Goal: Information Seeking & Learning: Learn about a topic

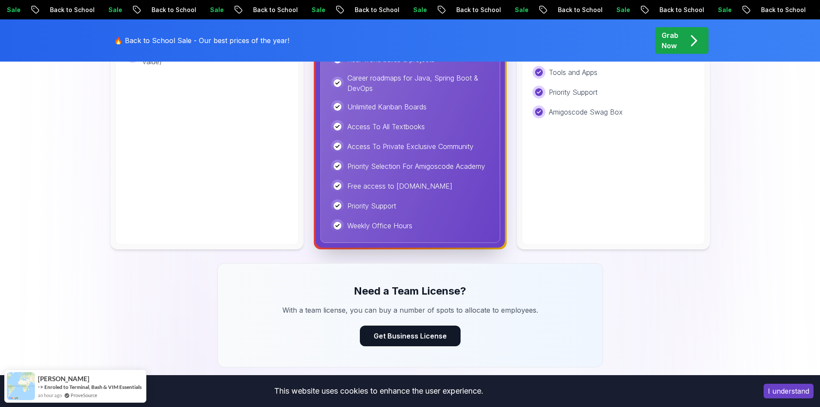
scroll to position [258, 0]
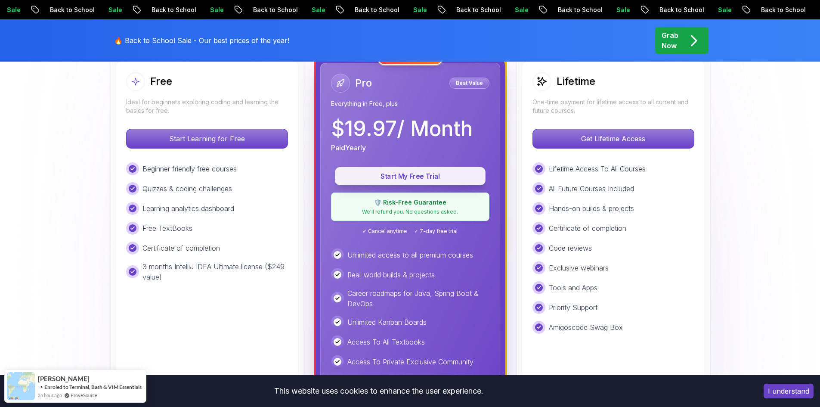
click at [444, 173] on p "Start My Free Trial" at bounding box center [410, 176] width 131 height 10
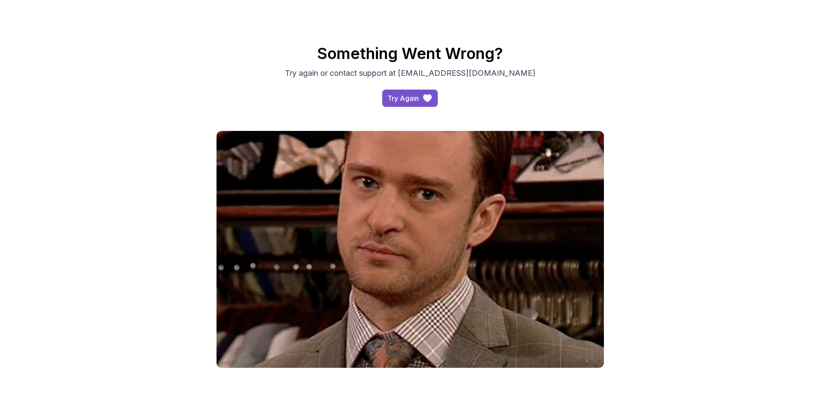
scroll to position [9, 0]
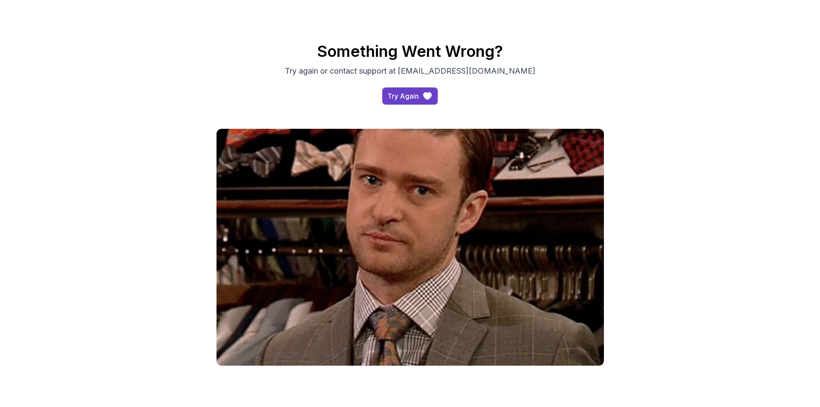
click at [402, 84] on div "Something Went Wrong? Try again or contact support at hello@amigoscode.com Try …" at bounding box center [410, 73] width 603 height 83
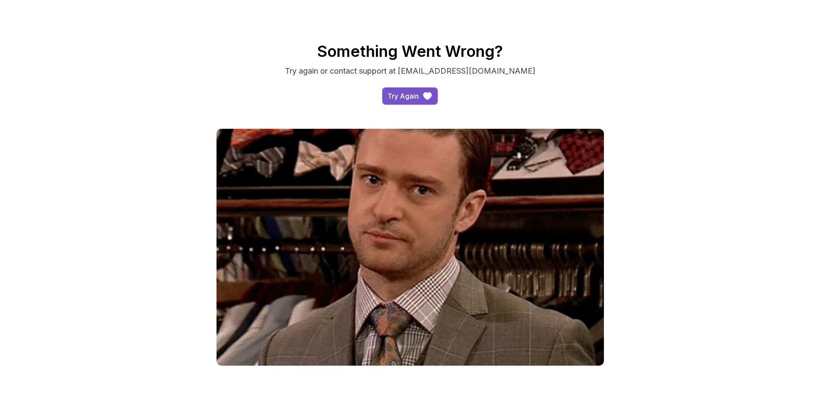
click at [400, 93] on div "Try Again" at bounding box center [403, 96] width 31 height 10
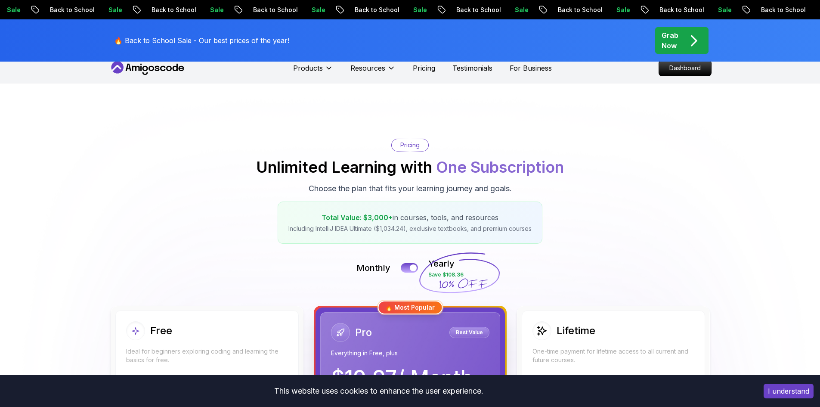
scroll to position [138, 0]
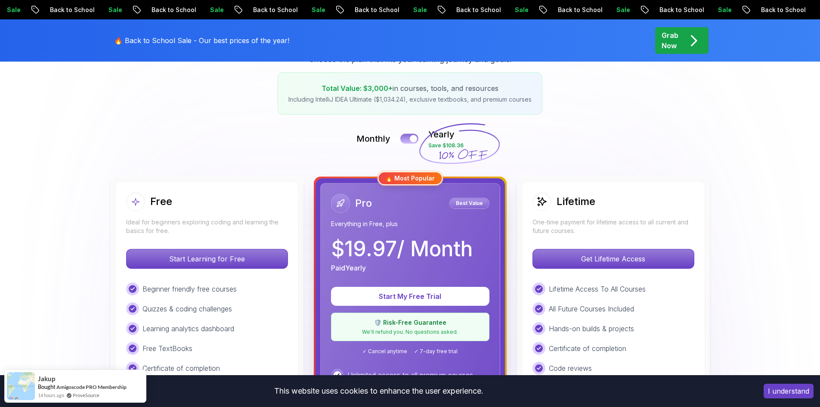
click at [404, 142] on button at bounding box center [410, 139] width 18 height 10
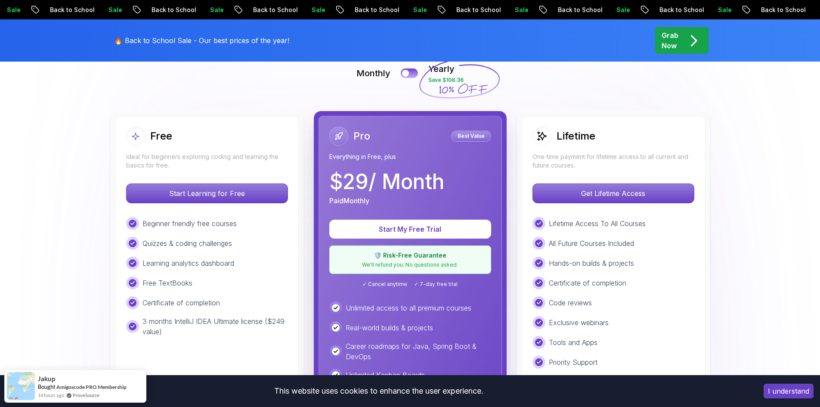
scroll to position [224, 0]
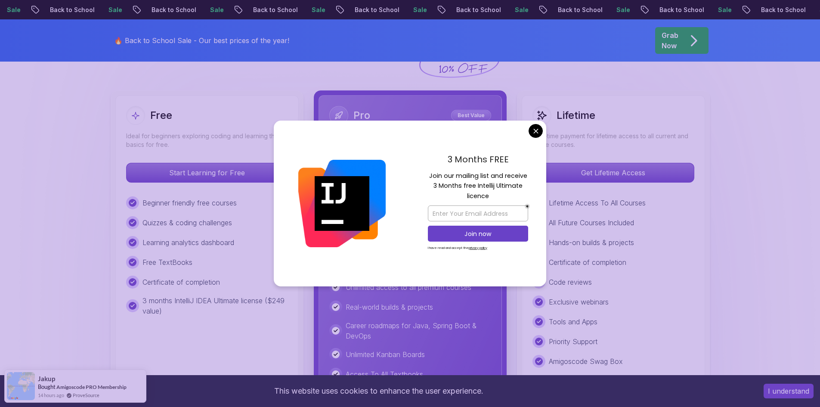
drag, startPoint x: 372, startPoint y: 160, endPoint x: 346, endPoint y: 161, distance: 25.4
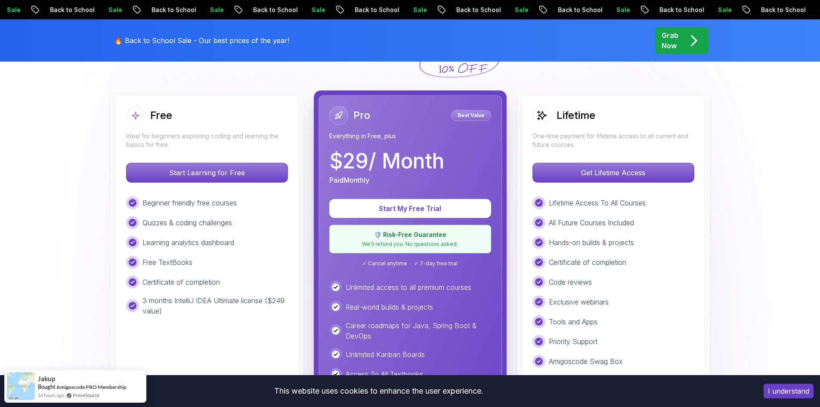
click at [345, 164] on p "$ 29 / Month" at bounding box center [386, 161] width 115 height 21
drag, startPoint x: 366, startPoint y: 158, endPoint x: 345, endPoint y: 160, distance: 20.3
click at [345, 160] on p "$ 29 / Month" at bounding box center [386, 161] width 115 height 21
copy p "29"
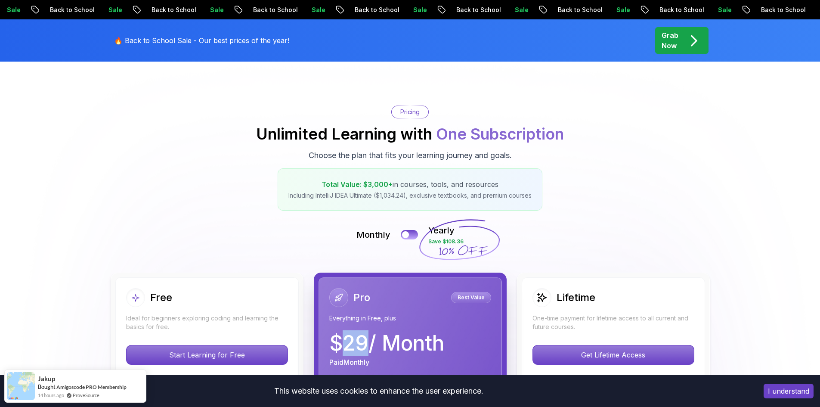
scroll to position [0, 0]
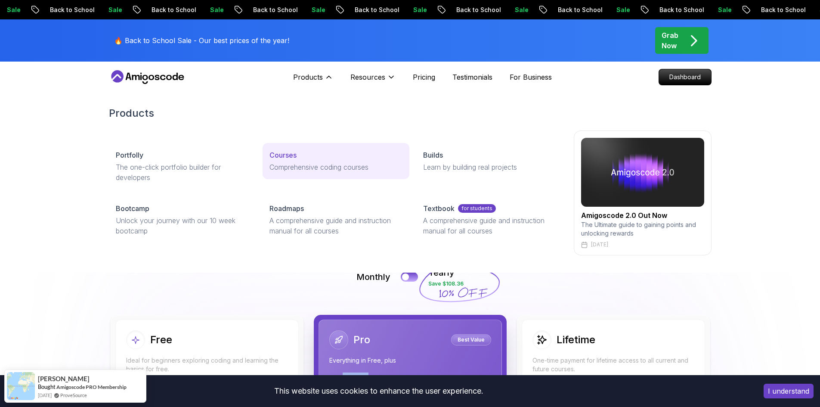
click at [286, 159] on p "Courses" at bounding box center [283, 155] width 27 height 10
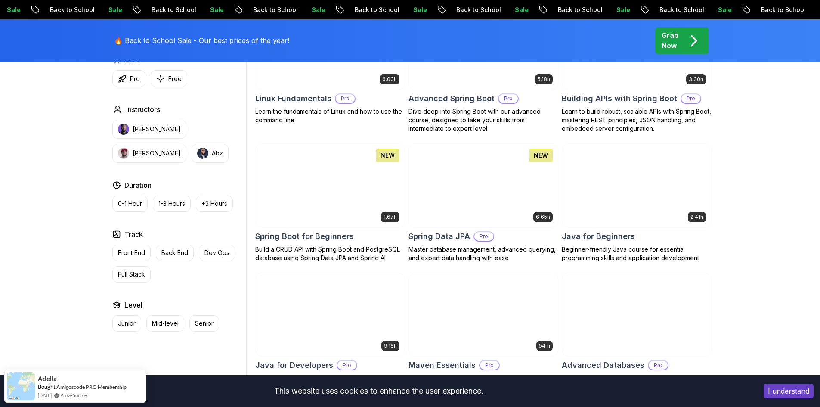
scroll to position [345, 0]
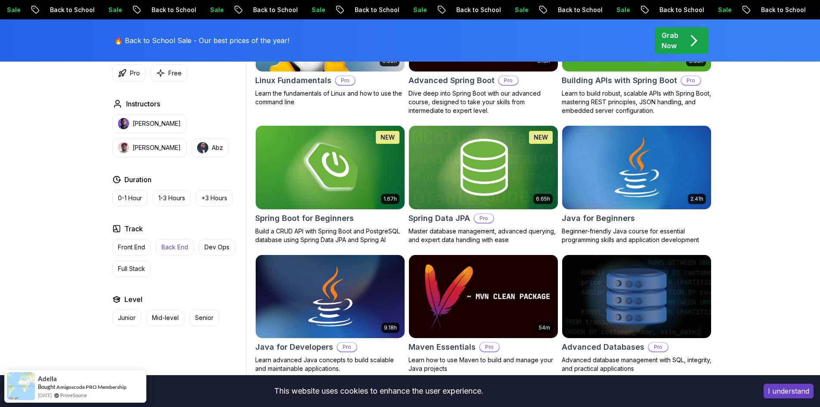
click at [181, 249] on p "Back End" at bounding box center [175, 247] width 27 height 9
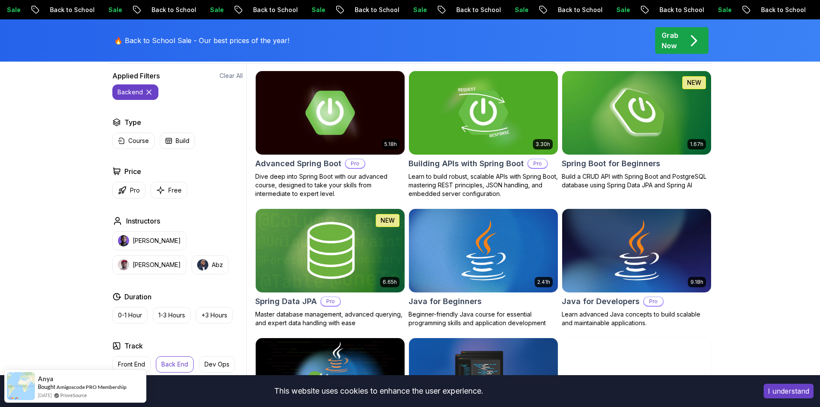
scroll to position [215, 0]
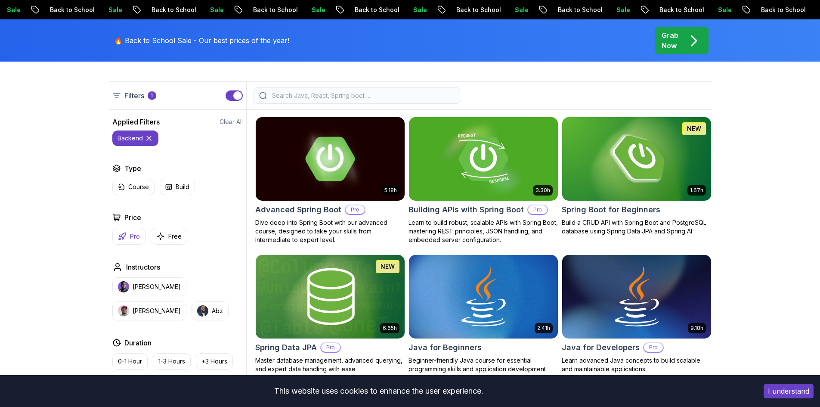
click at [137, 235] on p "Pro" at bounding box center [135, 236] width 10 height 9
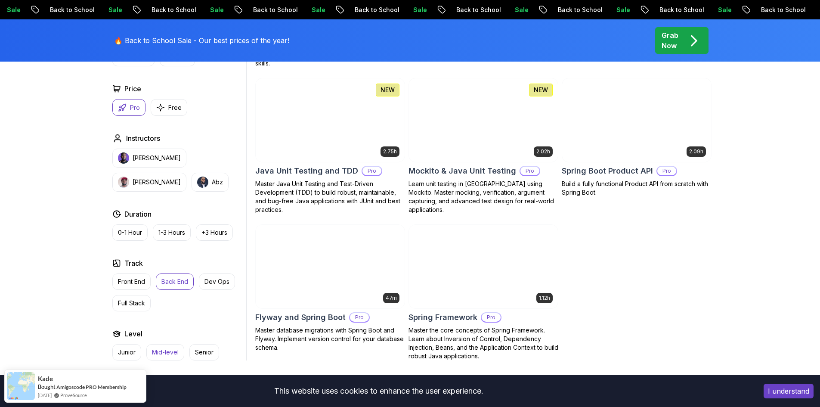
scroll to position [818, 0]
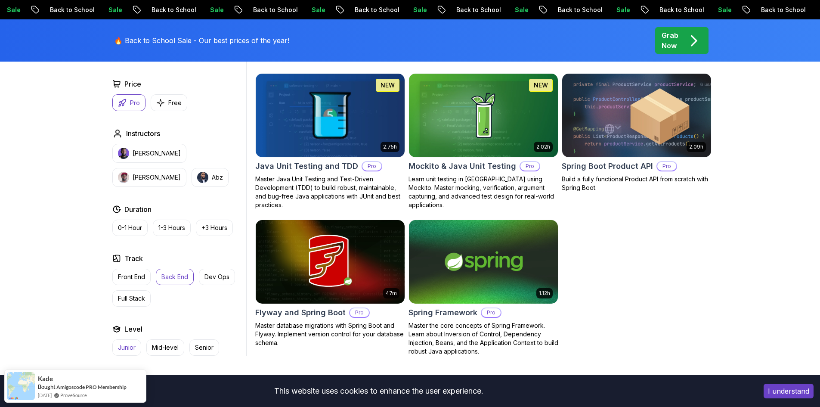
click at [137, 347] on button "Junior" at bounding box center [126, 347] width 29 height 16
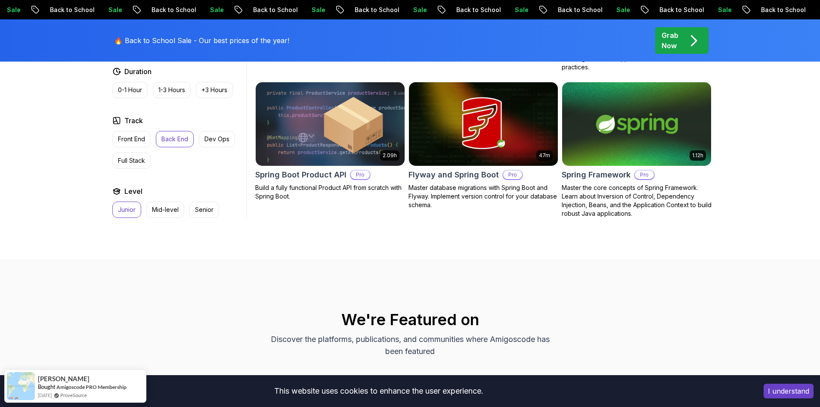
click at [615, 131] on img at bounding box center [637, 123] width 156 height 87
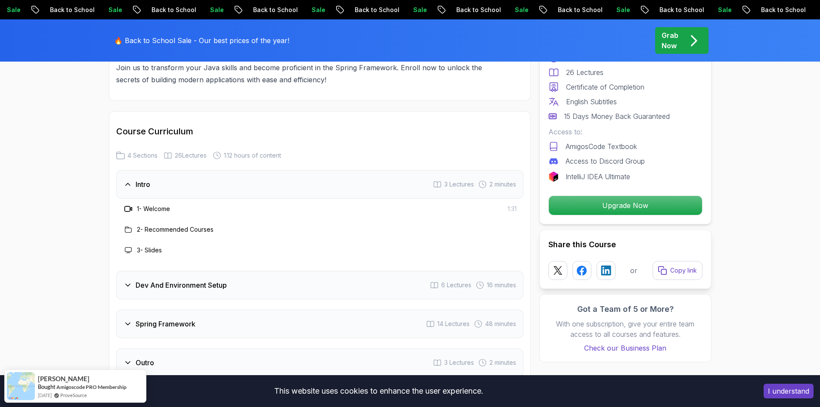
scroll to position [1120, 0]
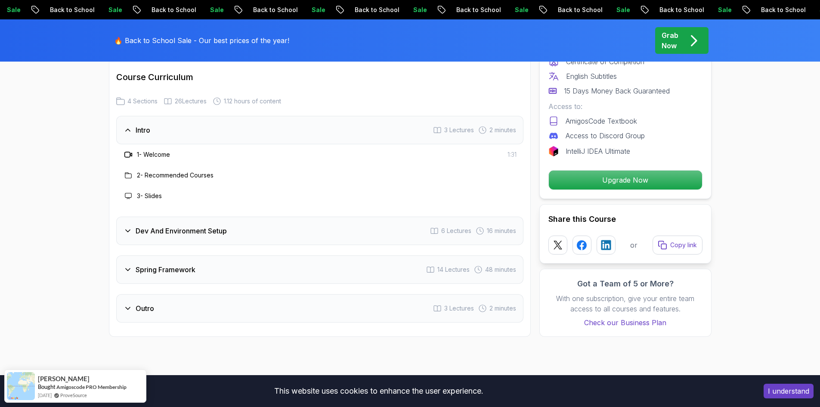
click at [254, 225] on div "Dev And Environment Setup 6 Lectures 16 minutes" at bounding box center [319, 231] width 407 height 28
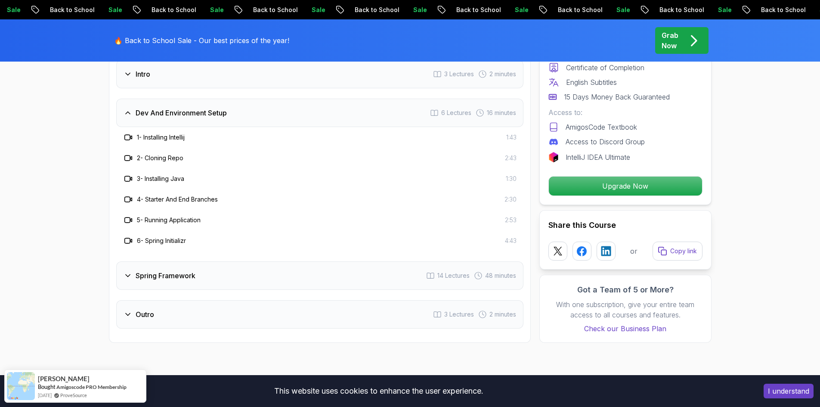
scroll to position [1206, 0]
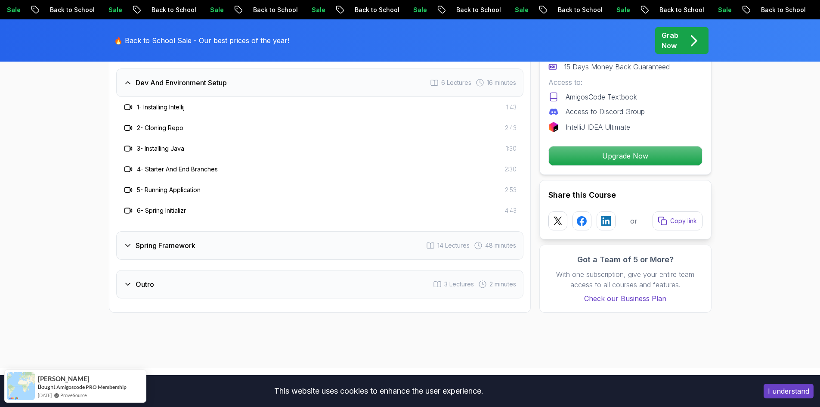
click at [247, 231] on div "Spring Framework 14 Lectures 48 minutes" at bounding box center [319, 245] width 407 height 28
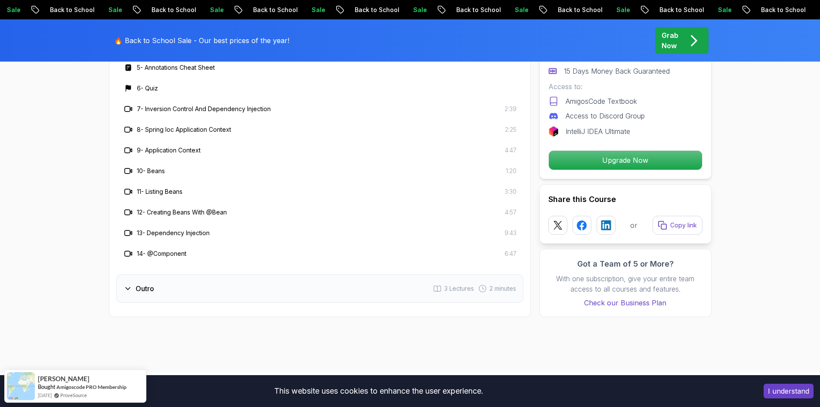
scroll to position [1378, 0]
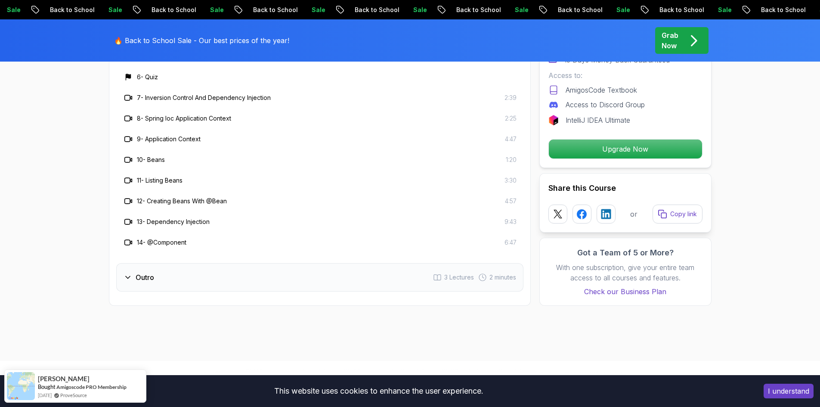
click at [227, 263] on div "Outro 3 Lectures 2 minutes" at bounding box center [319, 277] width 407 height 28
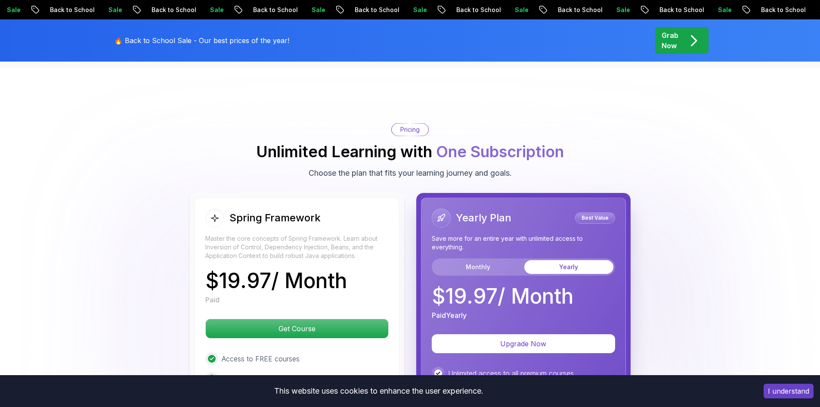
scroll to position [1551, 0]
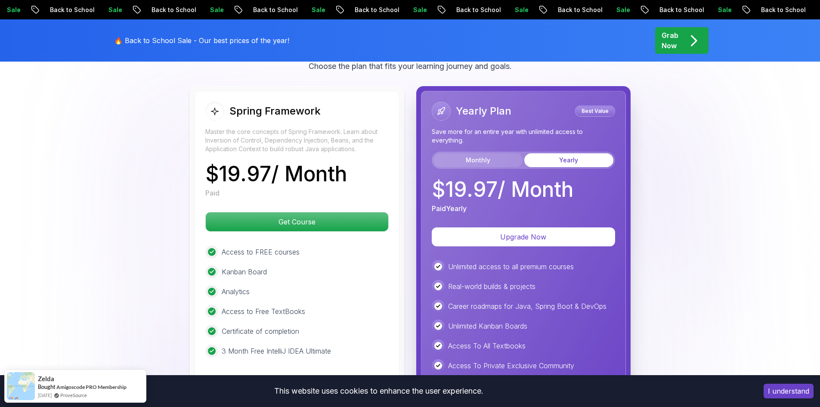
click at [503, 153] on button "Monthly" at bounding box center [478, 160] width 89 height 14
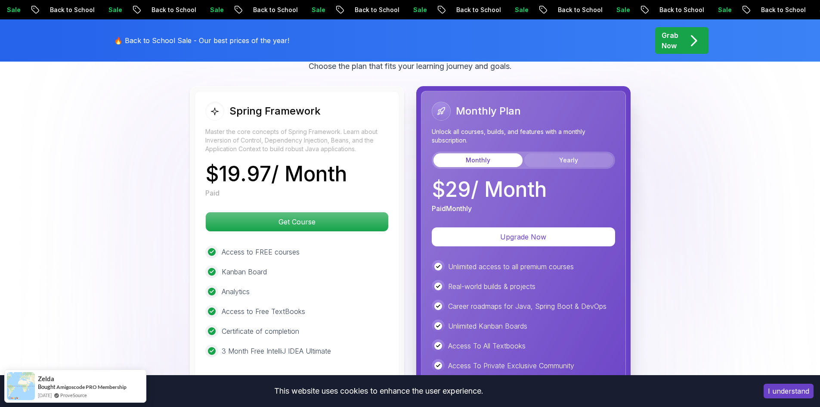
click at [562, 153] on button "Yearly" at bounding box center [569, 160] width 89 height 14
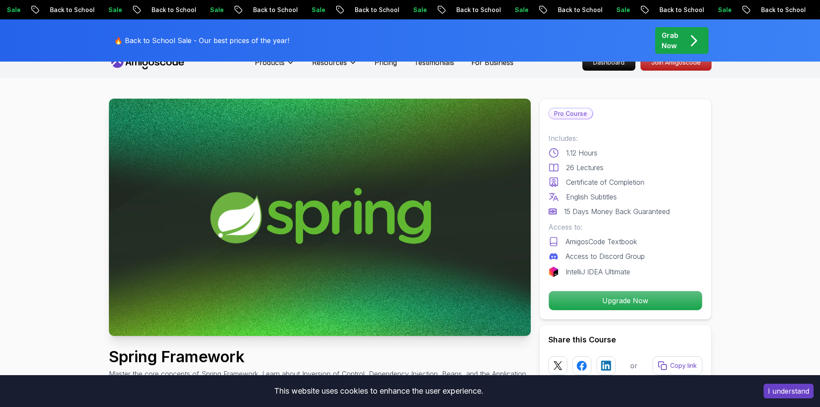
scroll to position [0, 0]
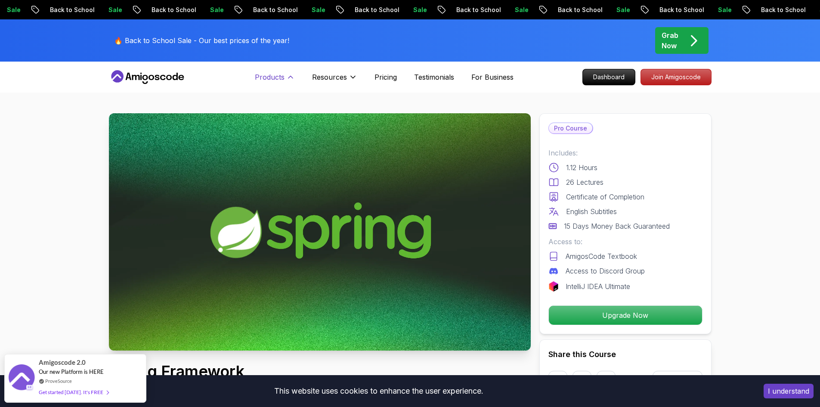
click at [283, 78] on p "Products" at bounding box center [270, 77] width 30 height 10
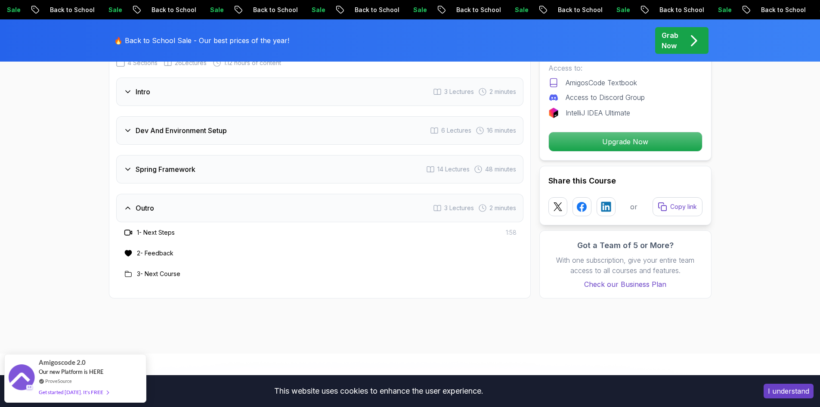
scroll to position [1034, 0]
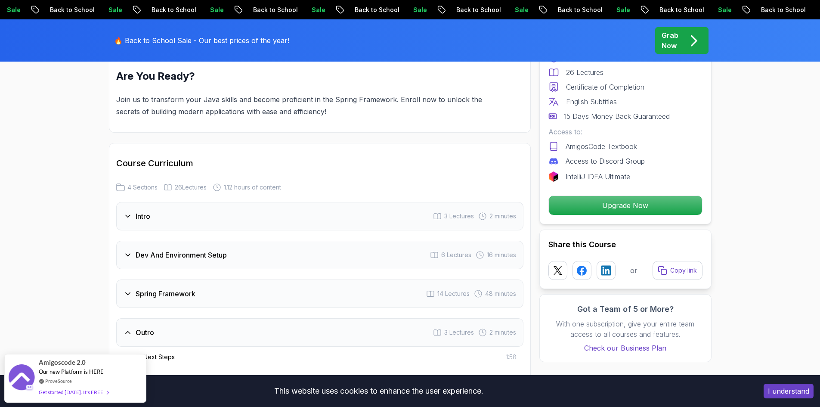
click at [224, 241] on div "Dev And Environment Setup 6 Lectures 16 minutes" at bounding box center [319, 255] width 407 height 28
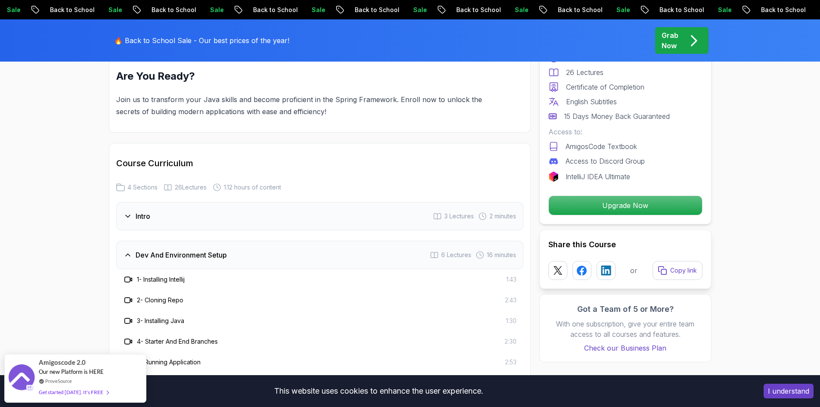
click at [224, 241] on div "Dev And Environment Setup 6 Lectures 16 minutes" at bounding box center [319, 255] width 407 height 28
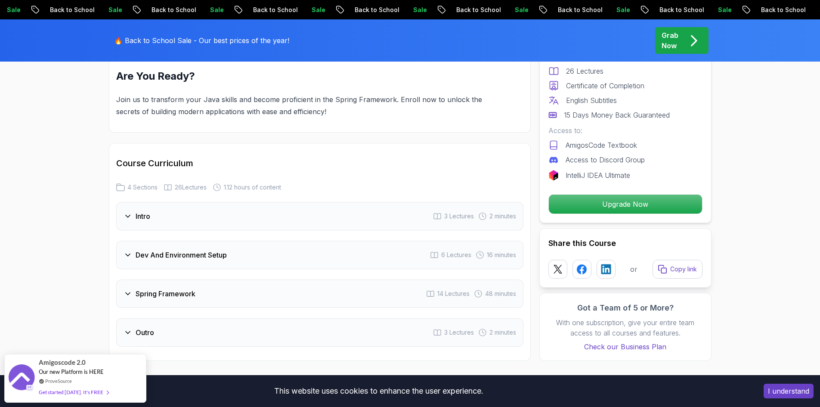
click at [235, 211] on div "Intro 3 Lectures 2 minutes" at bounding box center [319, 216] width 407 height 28
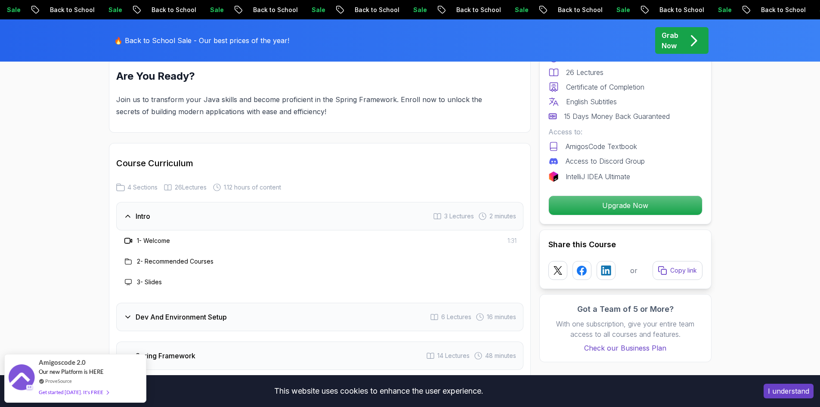
click at [235, 211] on div "Intro 3 Lectures 2 minutes" at bounding box center [319, 216] width 407 height 28
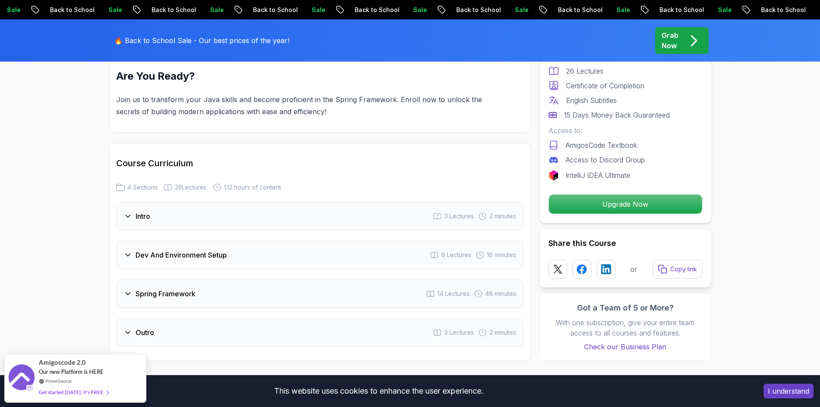
click at [213, 280] on div "Spring Framework 14 Lectures 48 minutes" at bounding box center [319, 294] width 407 height 28
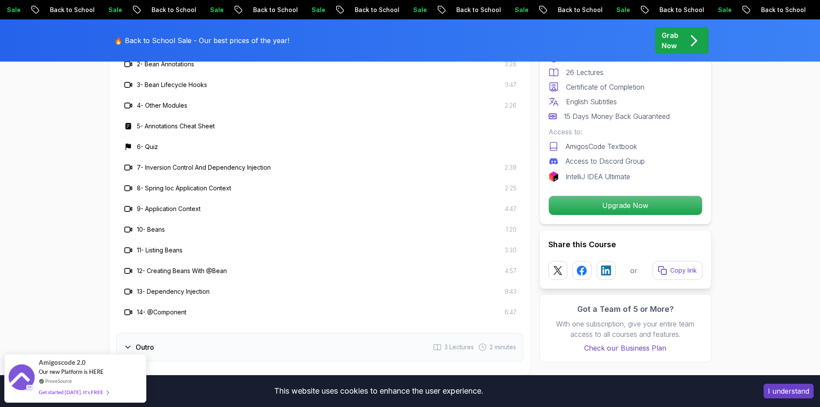
scroll to position [1464, 0]
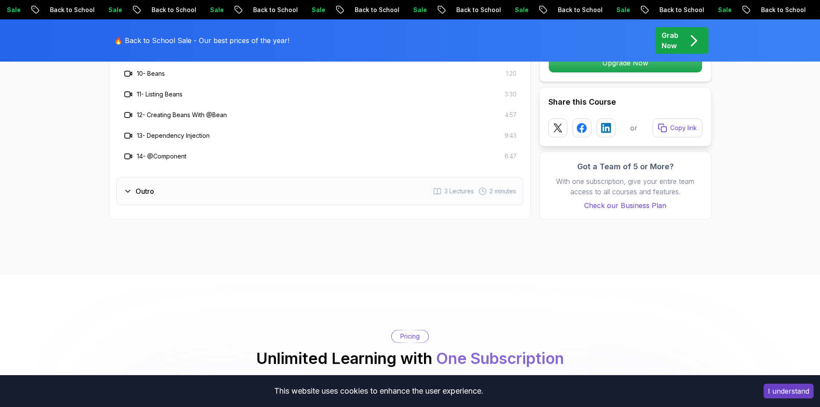
click at [159, 186] on div "Outro 3 Lectures 2 minutes" at bounding box center [319, 191] width 407 height 28
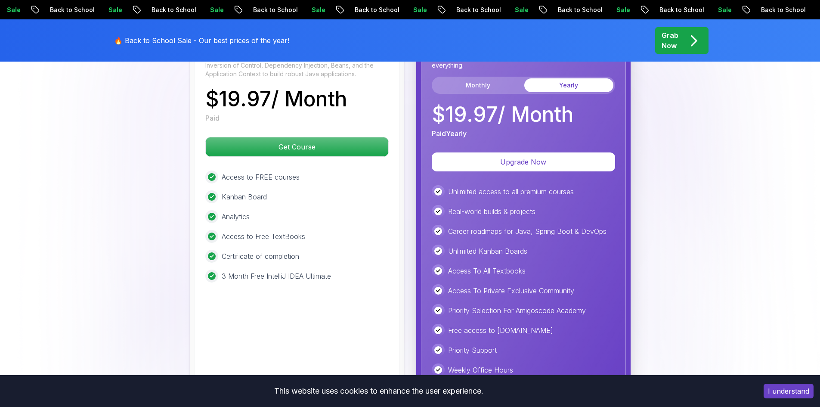
scroll to position [1637, 0]
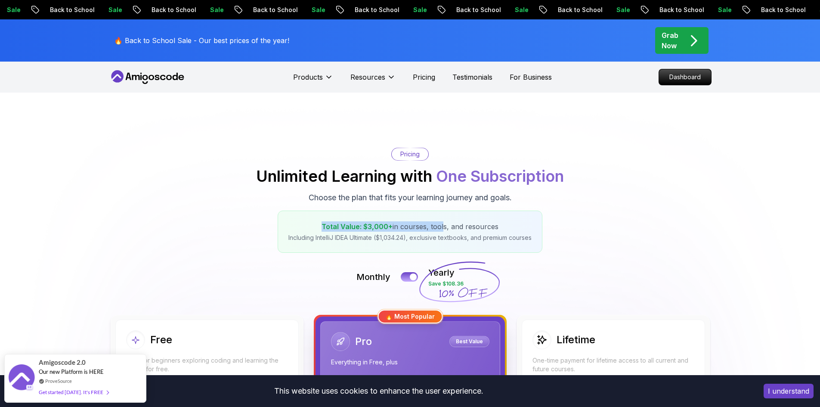
drag, startPoint x: 321, startPoint y: 226, endPoint x: 441, endPoint y: 225, distance: 120.2
click at [441, 225] on p "Total Value: $3,000+ in courses, tools, and resources" at bounding box center [410, 226] width 243 height 10
click at [429, 238] on p "Including IntelliJ IDEA Ultimate ($1,034.24), exclusive textbooks, and premium …" at bounding box center [410, 237] width 243 height 9
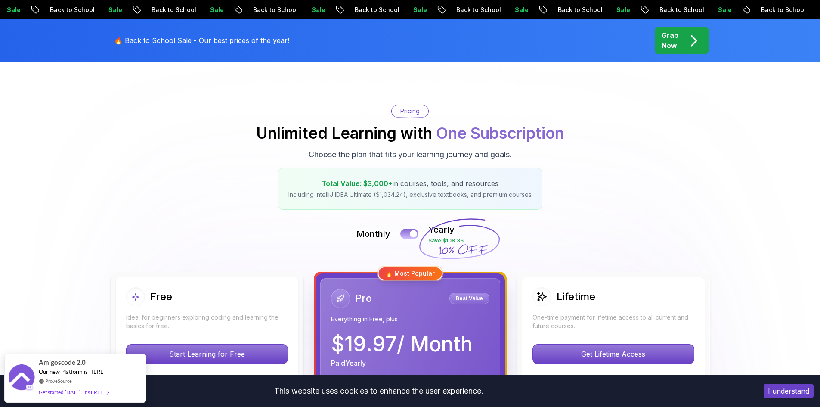
click at [405, 234] on button at bounding box center [410, 234] width 18 height 10
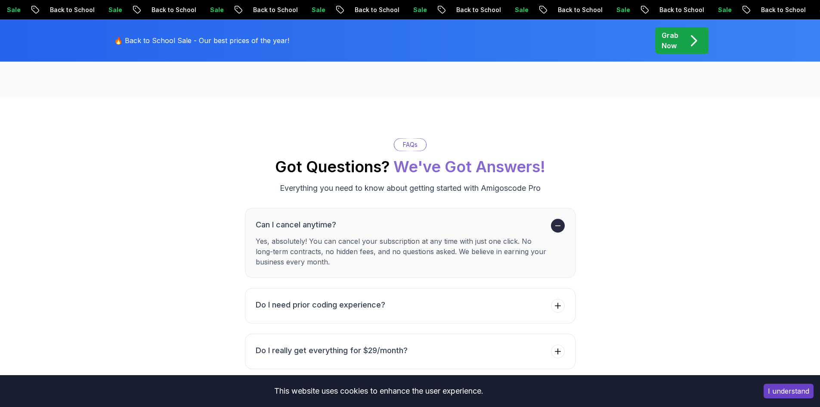
scroll to position [2843, 0]
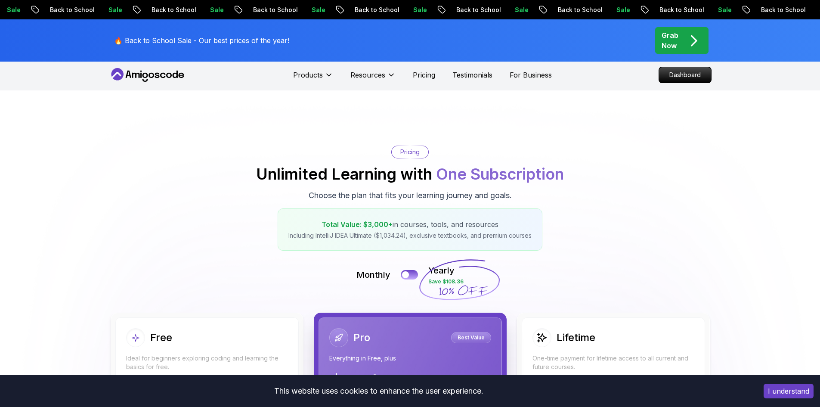
scroll to position [0, 0]
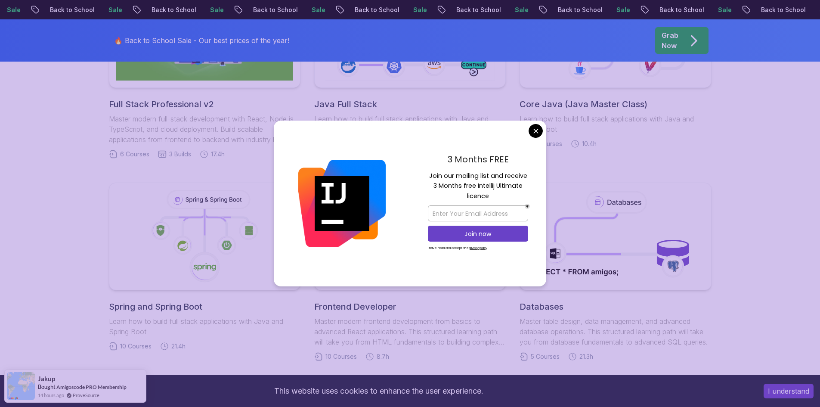
scroll to position [301, 0]
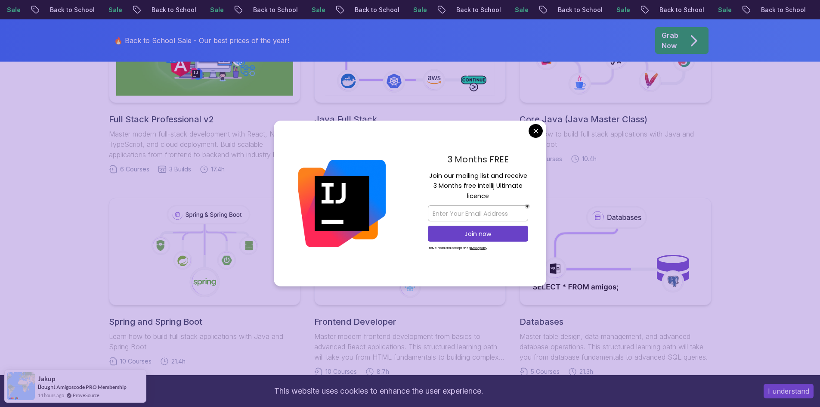
click at [531, 123] on div "3 Months FREE Join our mailing list and receive 3 Months free Intellij Ultimate…" at bounding box center [478, 204] width 137 height 166
click at [535, 132] on body "Sale Back to School Sale Back to School Sale Back to School Sale Back to School…" at bounding box center [410, 369] width 820 height 1341
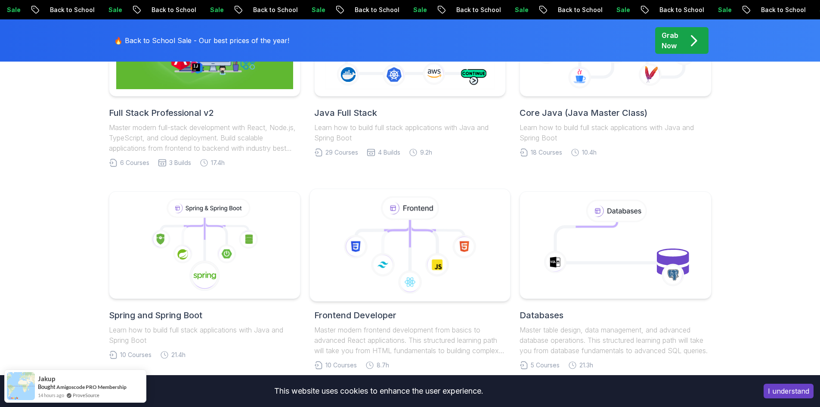
scroll to position [258, 0]
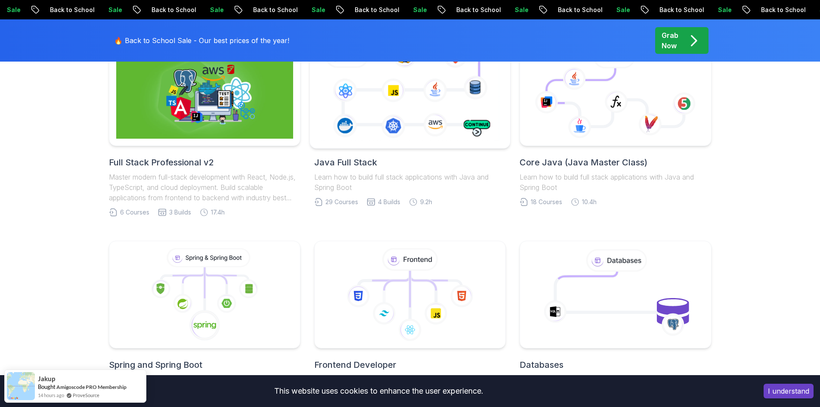
click at [382, 118] on icon at bounding box center [410, 91] width 182 height 101
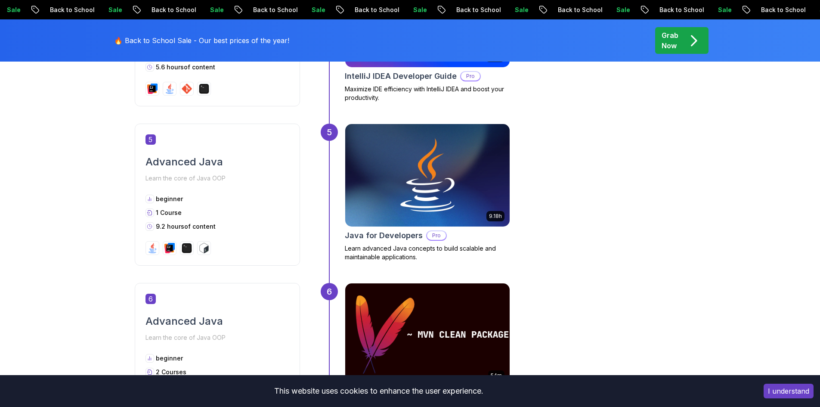
scroll to position [1249, 0]
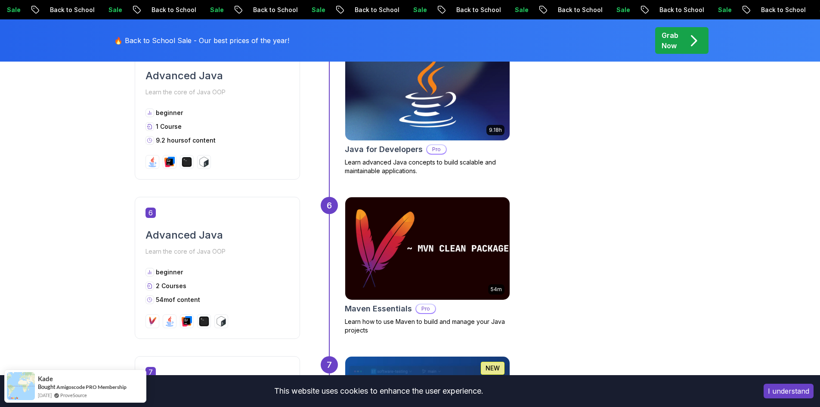
click at [451, 120] on img at bounding box center [427, 89] width 173 height 108
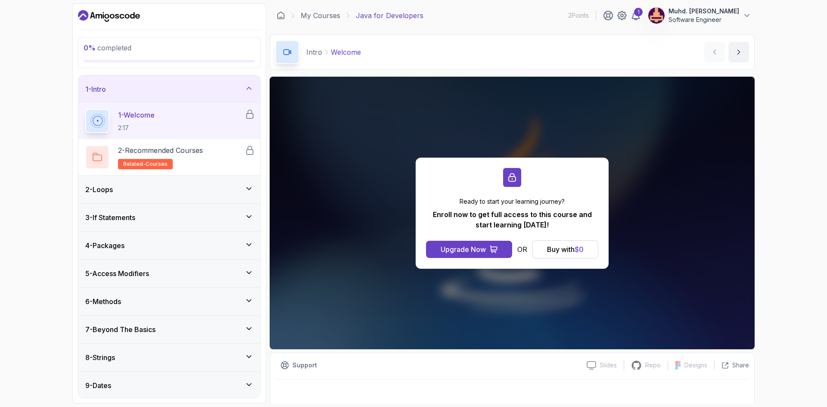
scroll to position [6, 0]
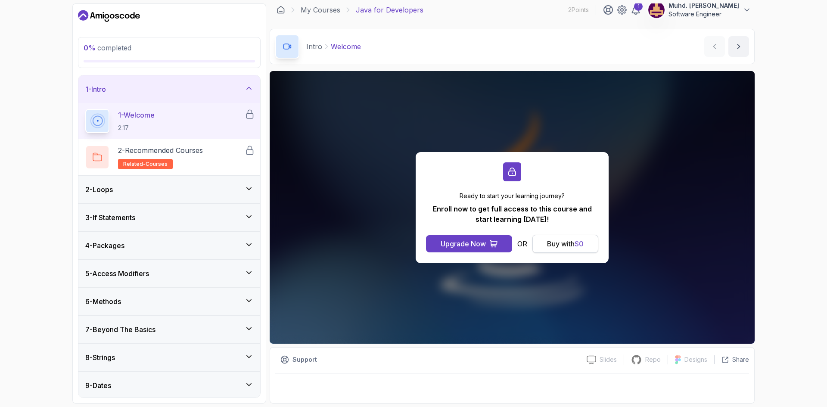
click at [560, 242] on div "Buy with $ 0" at bounding box center [565, 244] width 37 height 10
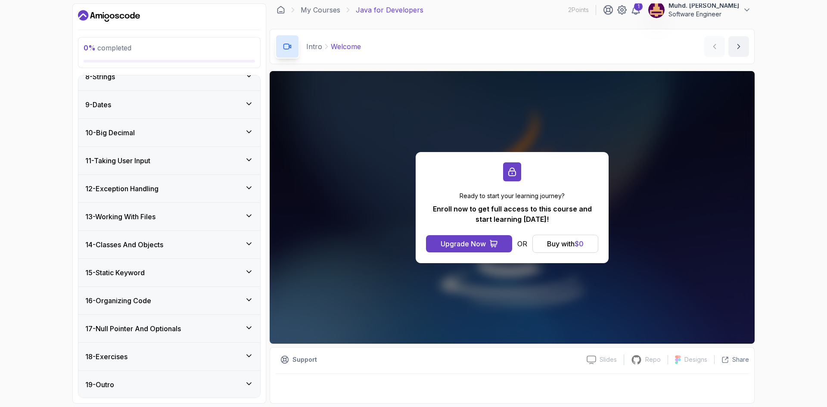
scroll to position [282, 0]
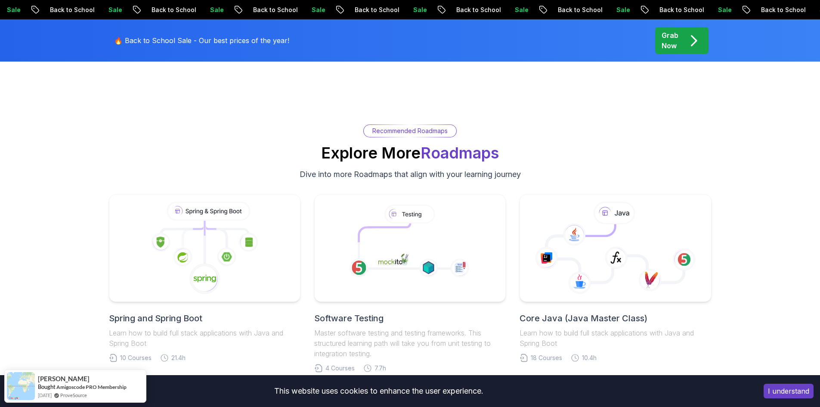
scroll to position [3790, 0]
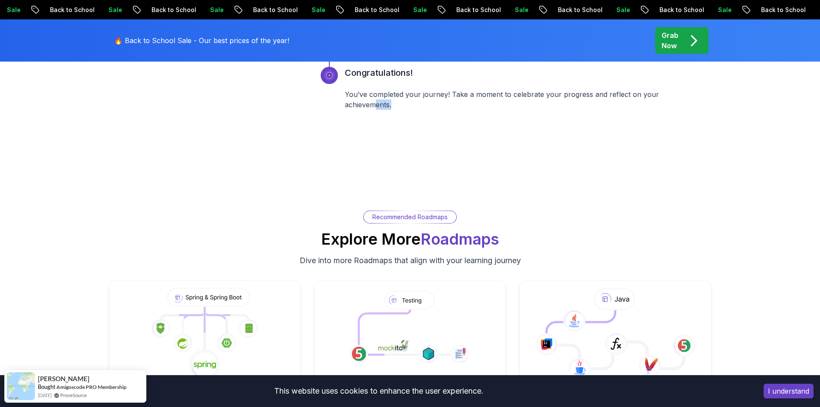
drag, startPoint x: 429, startPoint y: 110, endPoint x: 373, endPoint y: 103, distance: 57.3
click at [373, 103] on div "Congratulations! You’ve completed your journey! Take a moment to celebrate your…" at bounding box center [515, 99] width 341 height 65
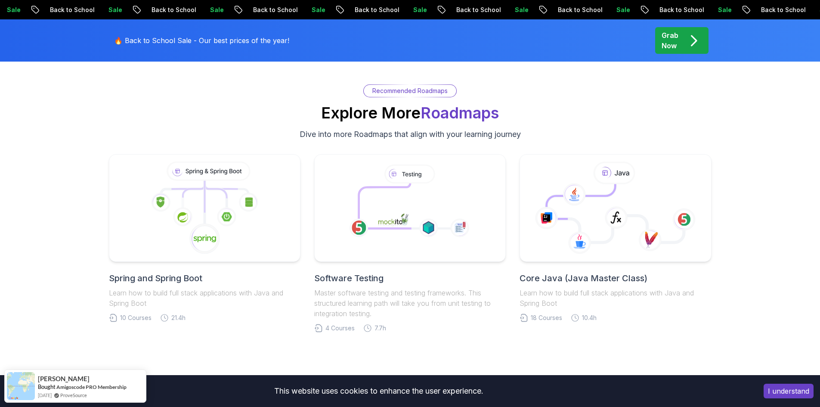
scroll to position [3919, 0]
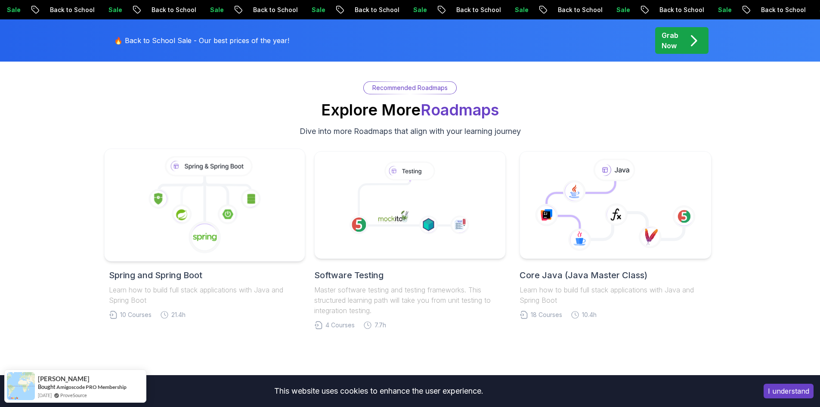
click at [247, 185] on icon at bounding box center [228, 183] width 46 height 14
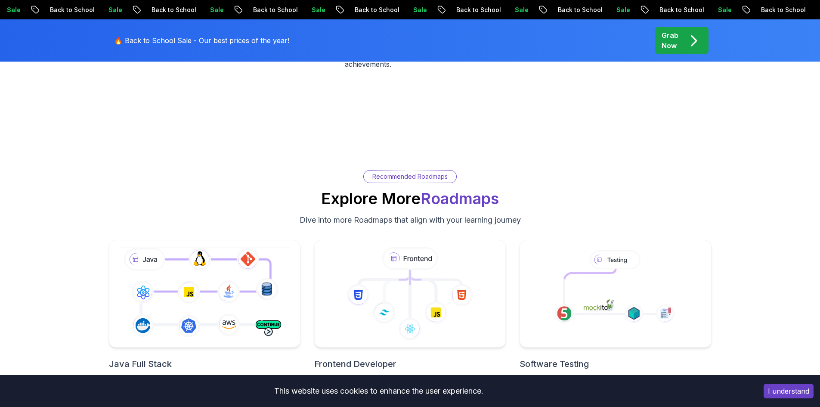
scroll to position [1895, 0]
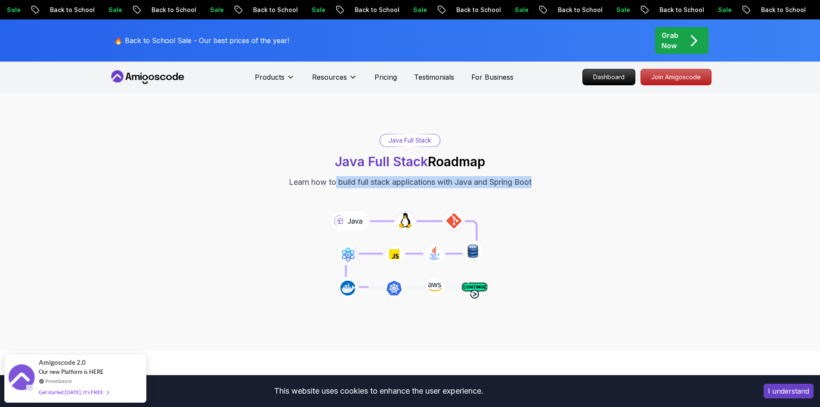
drag, startPoint x: 535, startPoint y: 181, endPoint x: 331, endPoint y: 181, distance: 204.6
click at [331, 181] on div "Java Full Stack Java Full Stack Roadmap Learn how to build full stack applicati…" at bounding box center [410, 161] width 603 height 54
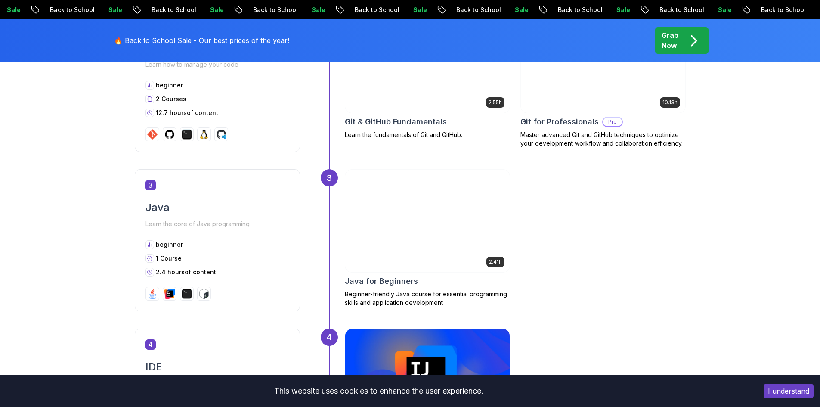
scroll to position [904, 0]
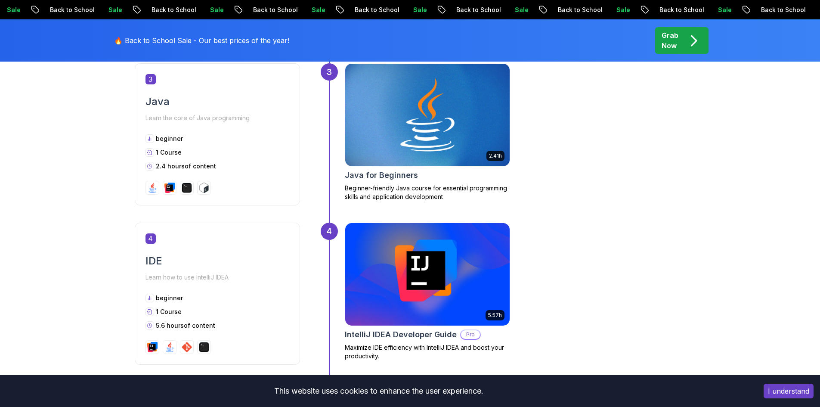
click at [574, 236] on div "5.57h IntelliJ IDEA Developer Guide Pro Maximize IDE efficiency with IntelliJ I…" at bounding box center [515, 294] width 341 height 142
